Goal: Information Seeking & Learning: Learn about a topic

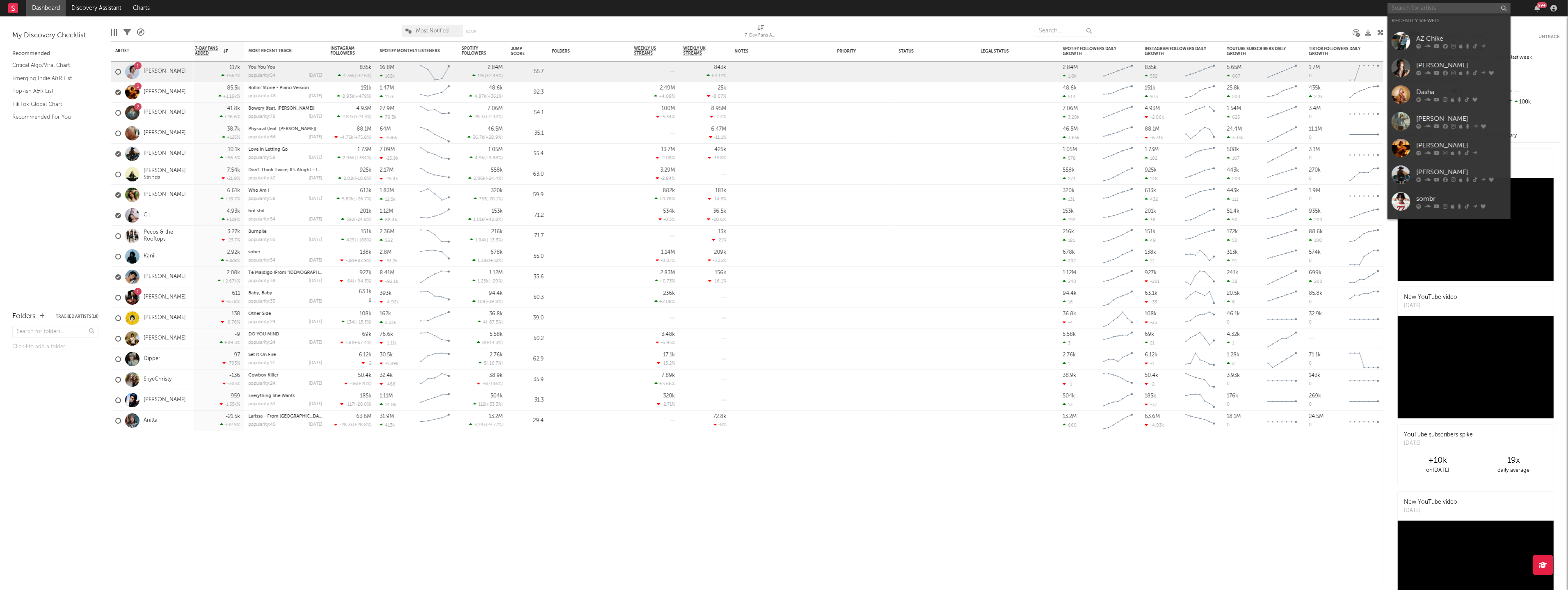
click at [1452, 8] on input "text" at bounding box center [1449, 8] width 123 height 10
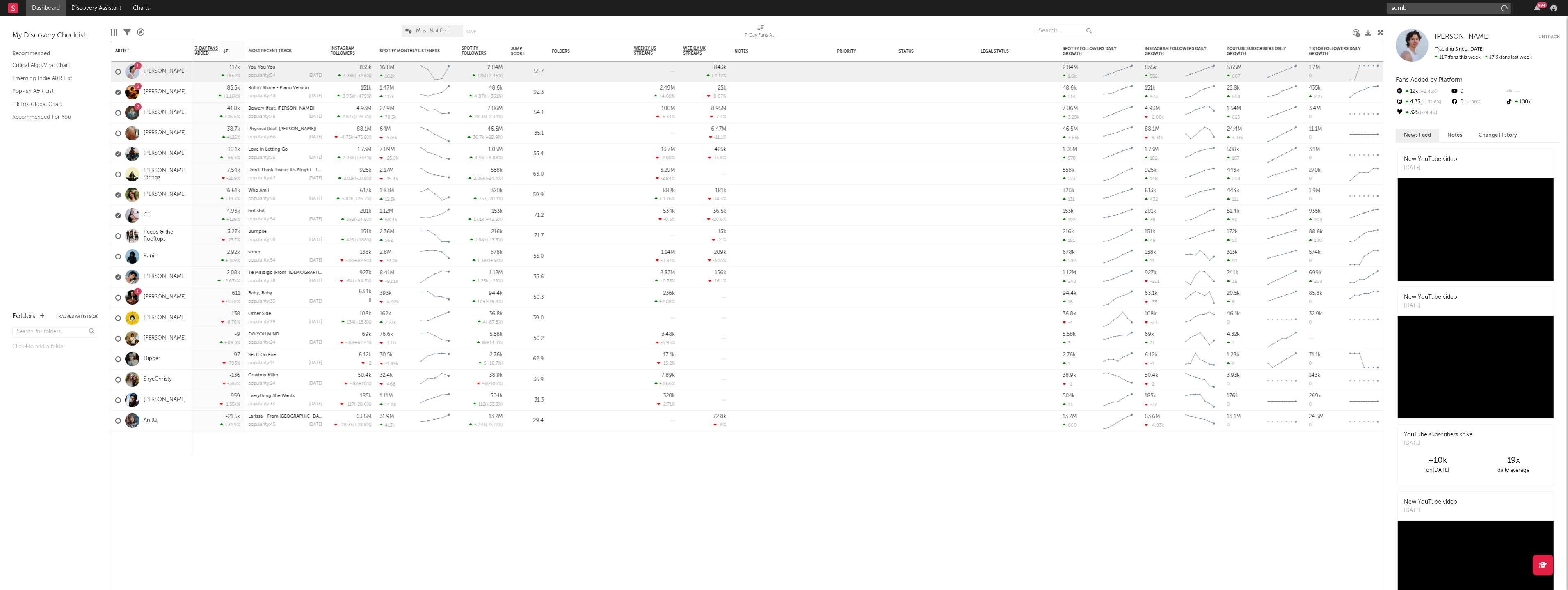
type input "sombr"
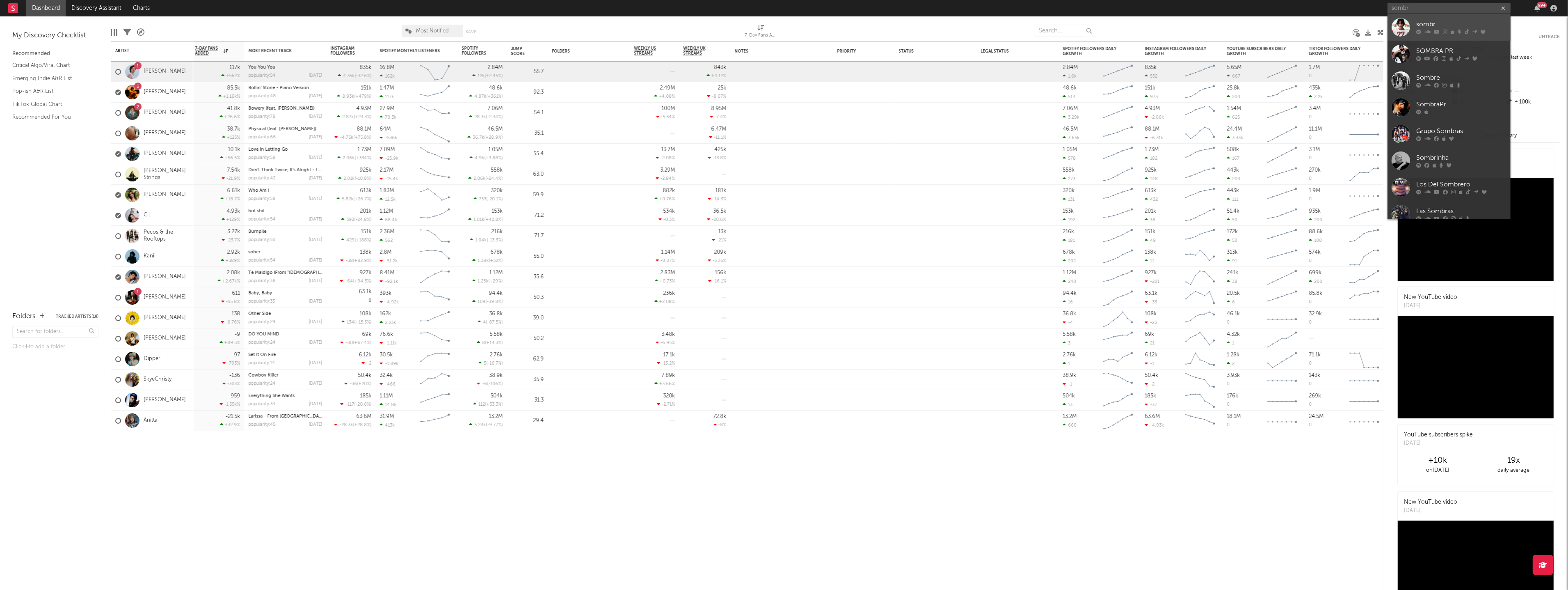
click at [1441, 34] on div at bounding box center [1461, 32] width 90 height 5
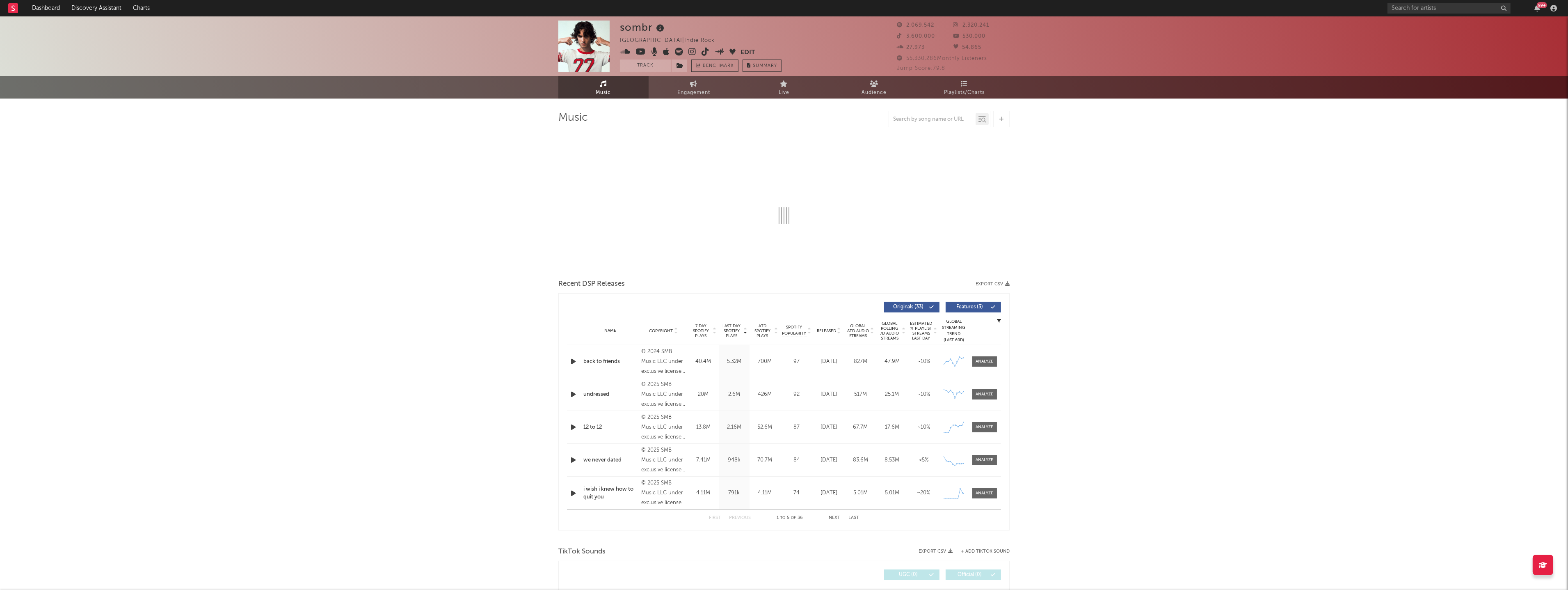
select select "6m"
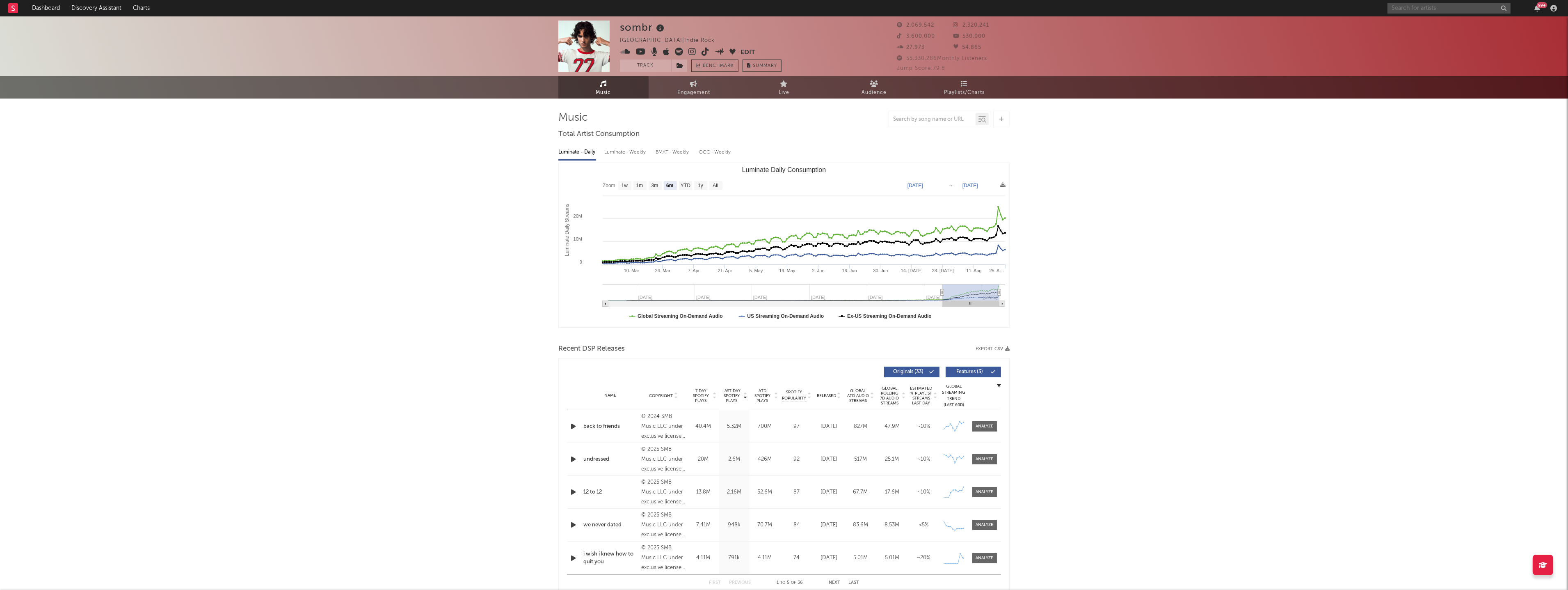
click at [1404, 6] on input "text" at bounding box center [1449, 8] width 123 height 10
type input "[PERSON_NAME]"
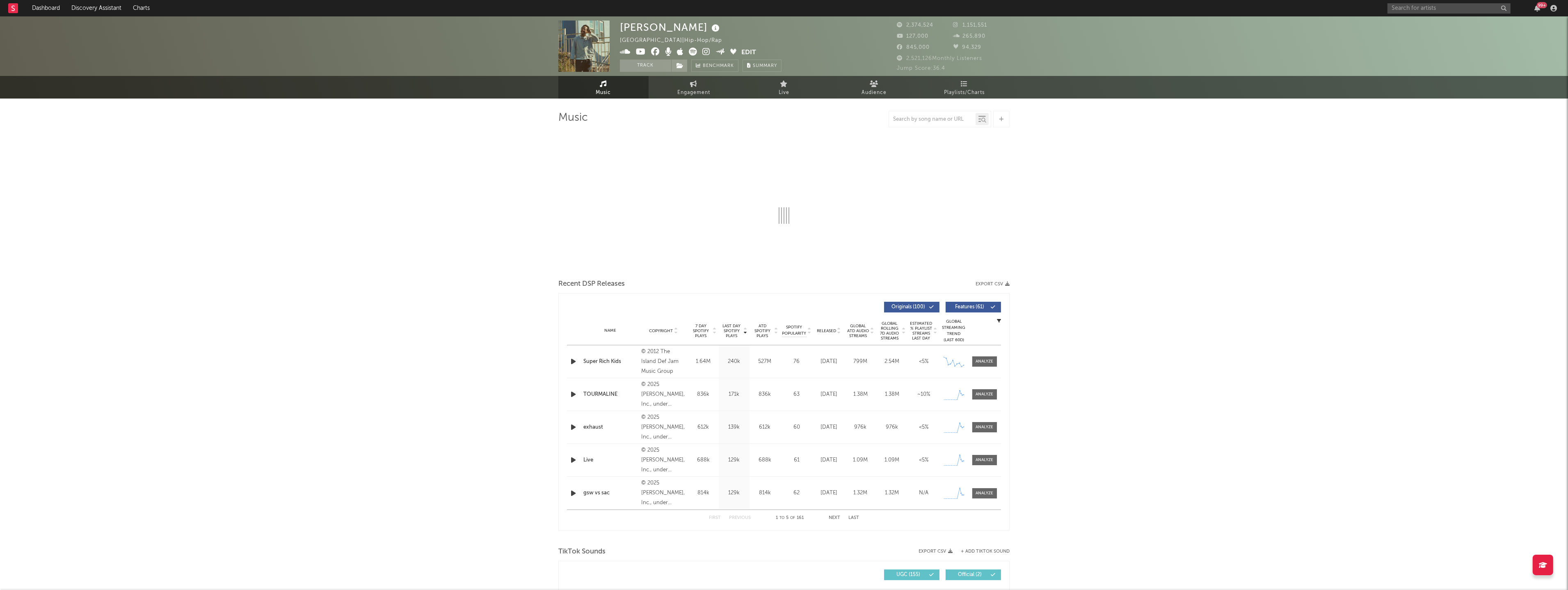
select select "6m"
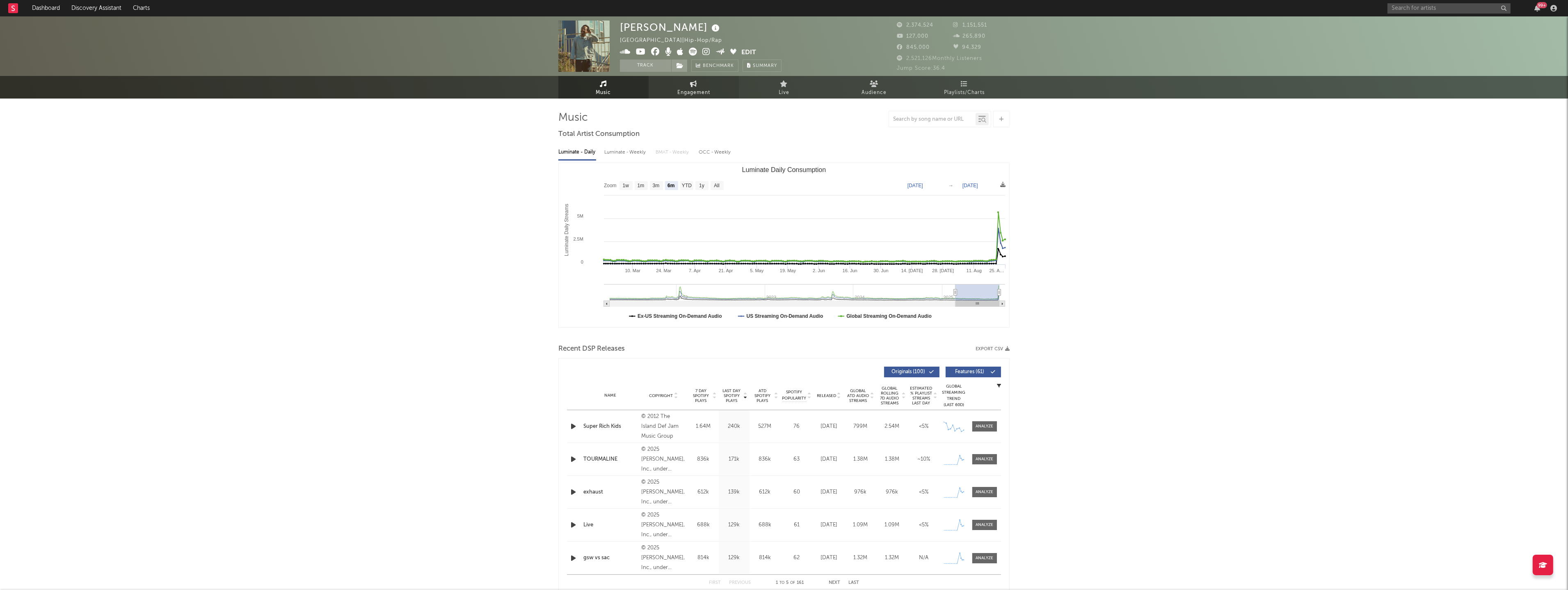
click at [717, 90] on link "Engagement" at bounding box center [693, 87] width 90 height 22
select select "1w"
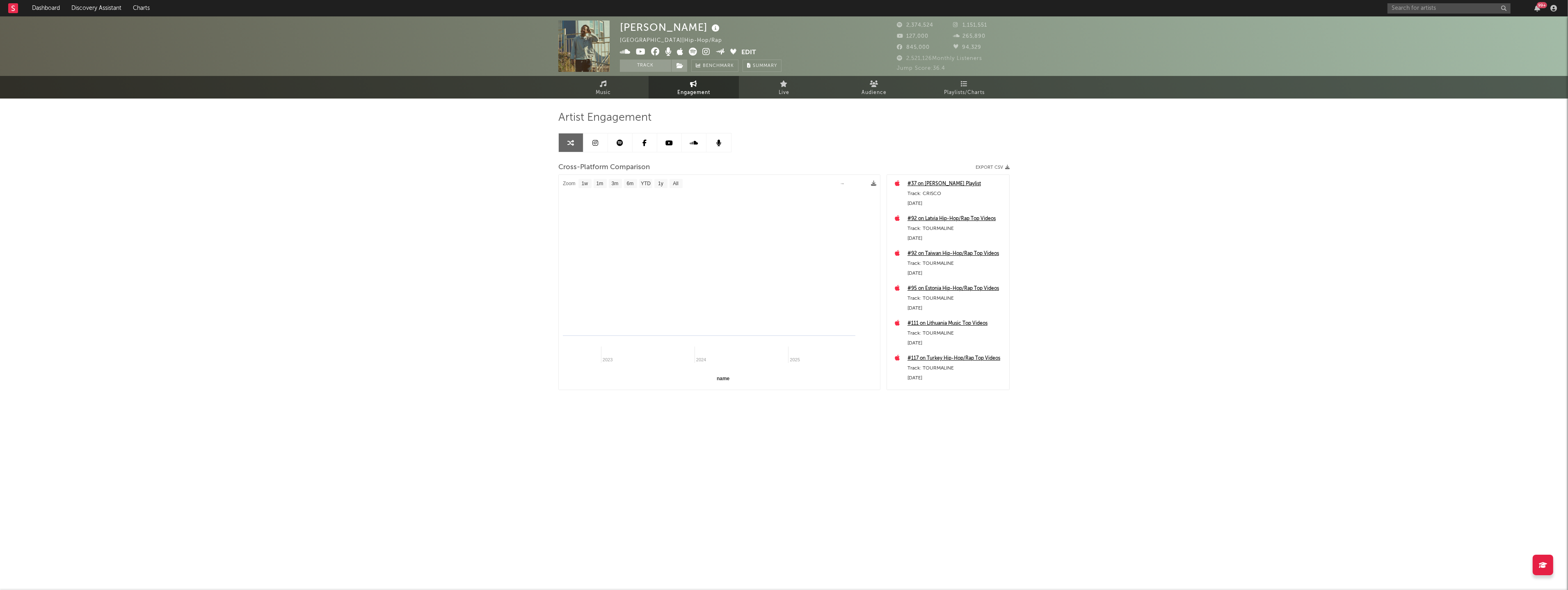
select select "1m"
